Goal: Task Accomplishment & Management: Manage account settings

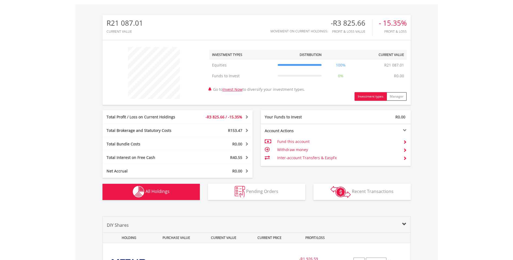
scroll to position [52, 103]
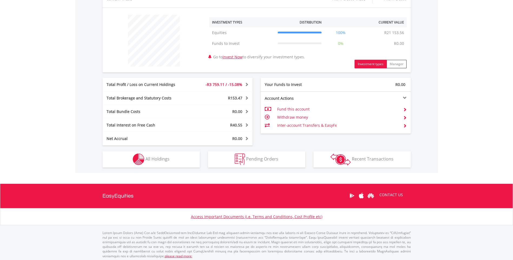
scroll to position [197, 0]
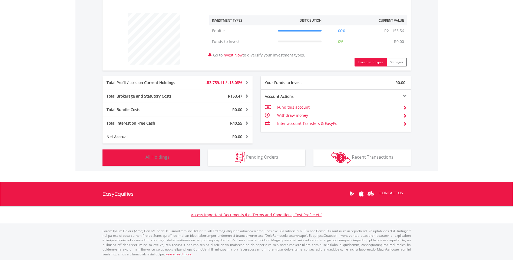
click at [150, 153] on button "Holdings All Holdings" at bounding box center [150, 158] width 97 height 16
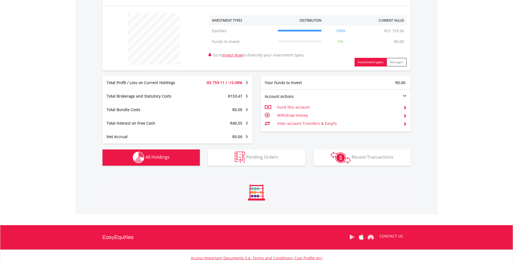
scroll to position [379, 0]
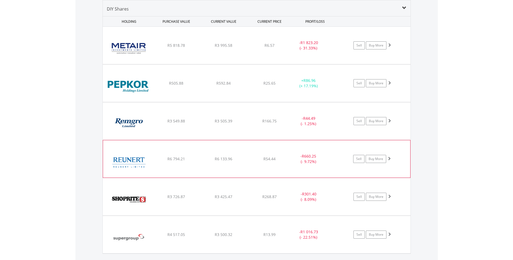
click at [139, 158] on img at bounding box center [129, 161] width 47 height 29
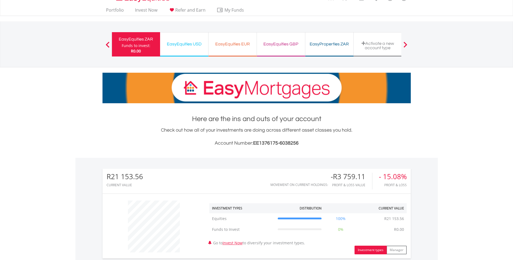
scroll to position [0, 0]
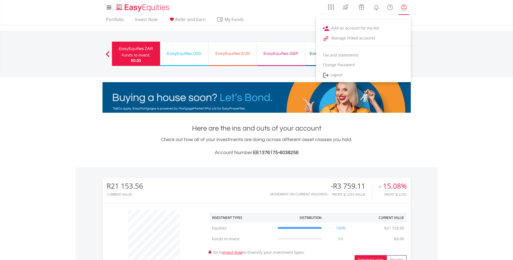
click at [405, 6] on lord-icon "My Profile" at bounding box center [403, 7] width 7 height 7
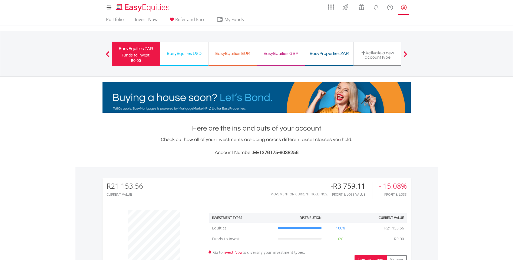
click at [405, 8] on lord-icon "My Profile" at bounding box center [403, 7] width 7 height 7
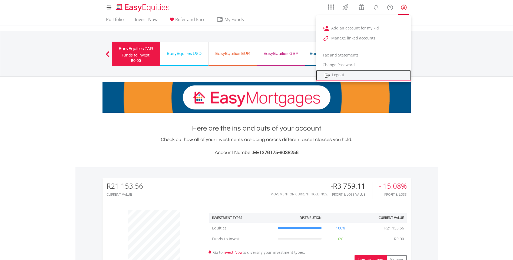
click at [351, 76] on link "Logout" at bounding box center [363, 75] width 95 height 11
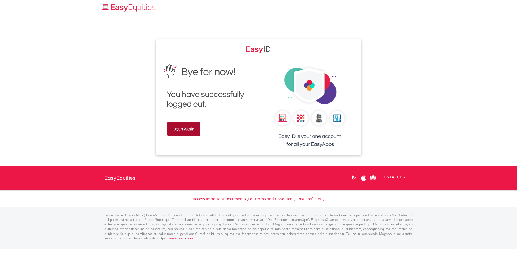
click at [175, 128] on link "Login Again" at bounding box center [183, 129] width 33 height 14
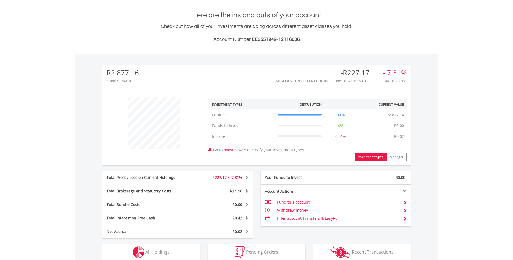
scroll to position [189, 0]
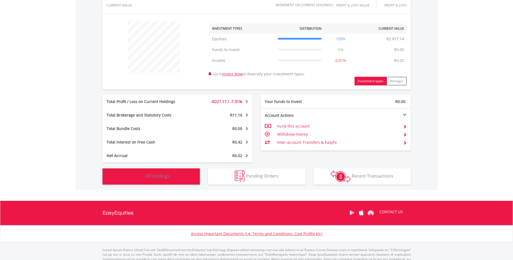
click at [168, 177] on span "All Holdings" at bounding box center [157, 176] width 24 height 6
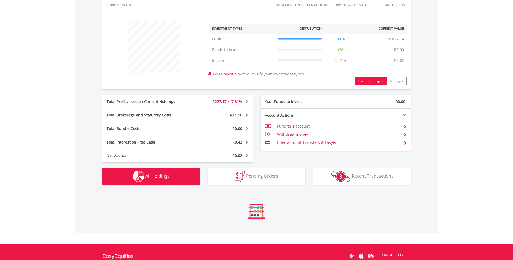
scroll to position [390, 0]
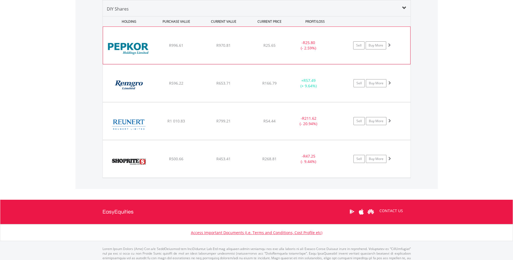
click at [127, 48] on img at bounding box center [129, 48] width 47 height 29
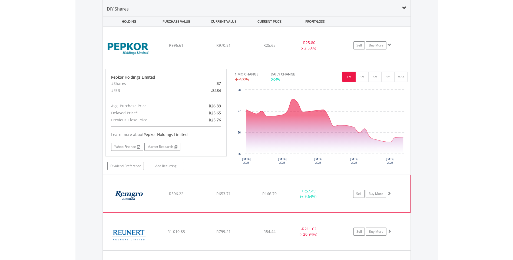
click at [130, 198] on img at bounding box center [129, 196] width 47 height 29
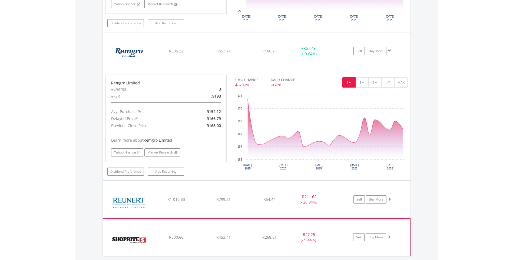
scroll to position [579, 0]
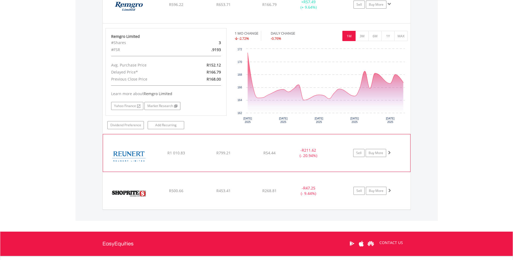
click at [129, 152] on img at bounding box center [129, 155] width 47 height 29
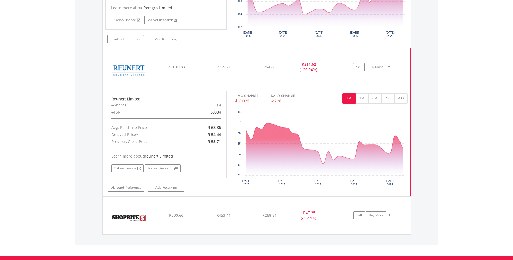
scroll to position [688, 0]
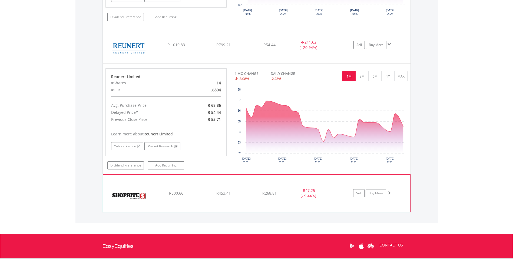
click at [131, 194] on img at bounding box center [129, 195] width 47 height 29
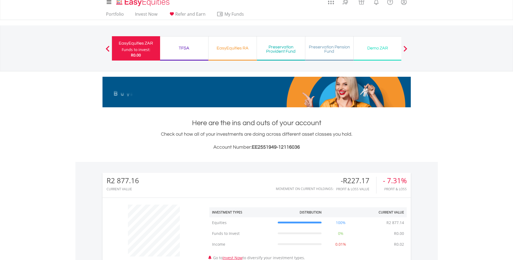
scroll to position [0, 0]
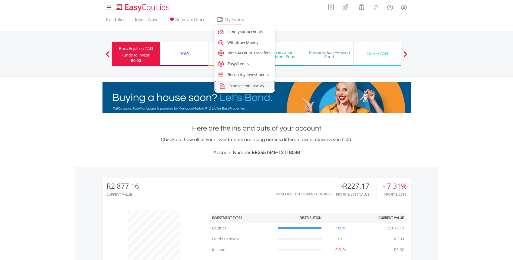
click at [241, 87] on span "Transaction History" at bounding box center [246, 85] width 35 height 5
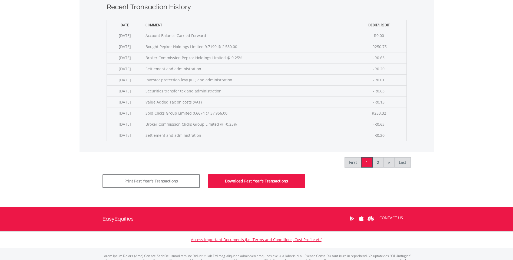
scroll to position [241, 0]
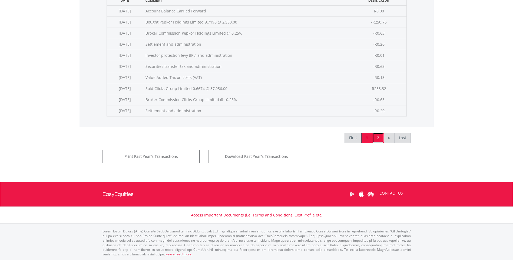
click at [377, 138] on link "2" at bounding box center [377, 138] width 11 height 10
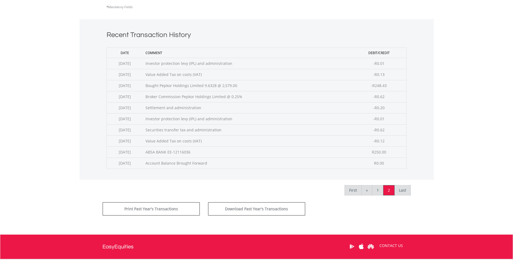
scroll to position [189, 0]
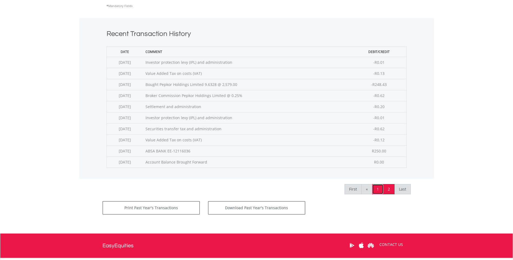
click at [380, 189] on link "1" at bounding box center [377, 189] width 11 height 10
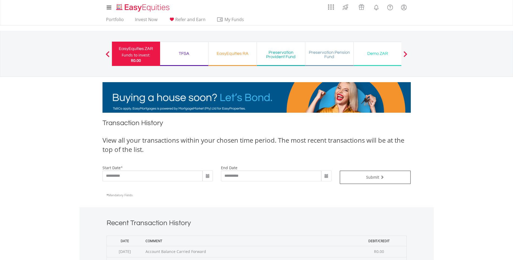
click at [129, 49] on div "EasyEquities ZAR" at bounding box center [136, 49] width 42 height 8
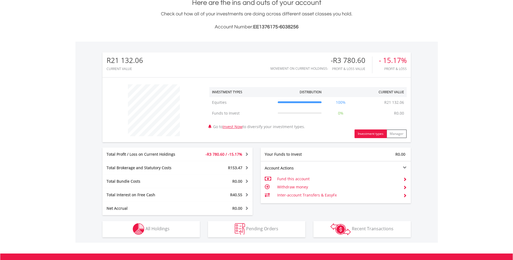
scroll to position [135, 0]
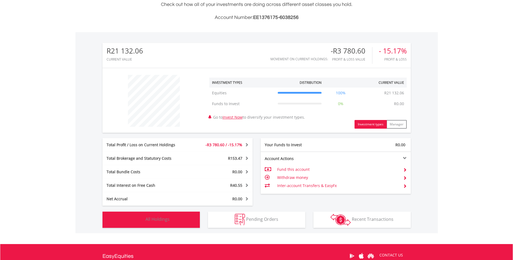
click at [162, 218] on span "All Holdings" at bounding box center [157, 219] width 24 height 6
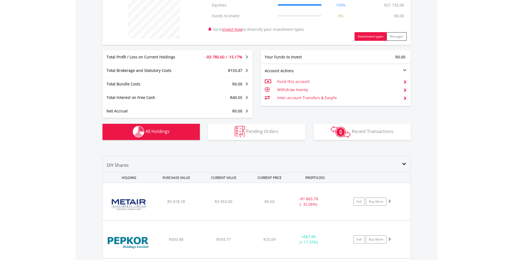
scroll to position [379, 0]
